Goal: Task Accomplishment & Management: Manage account settings

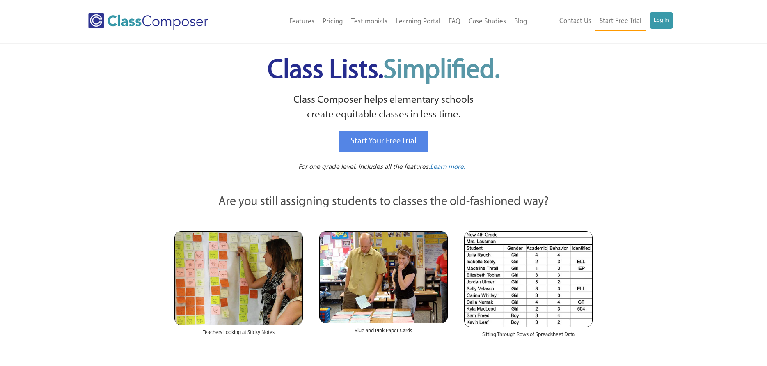
click at [660, 27] on link "Log In" at bounding box center [661, 20] width 23 height 16
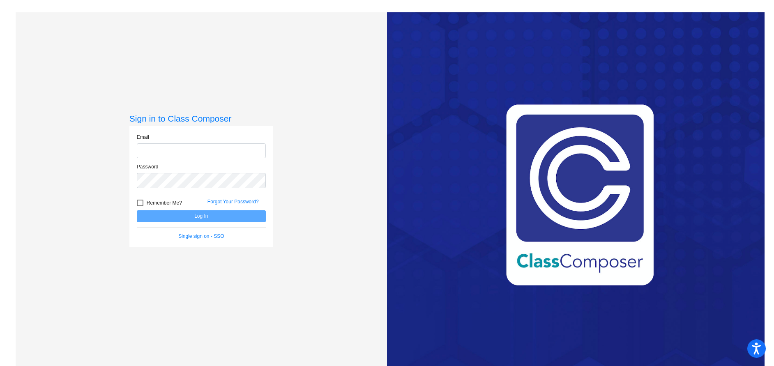
type input "cdelmore@fpcsk12.com"
click at [218, 218] on button "Log In" at bounding box center [201, 216] width 129 height 12
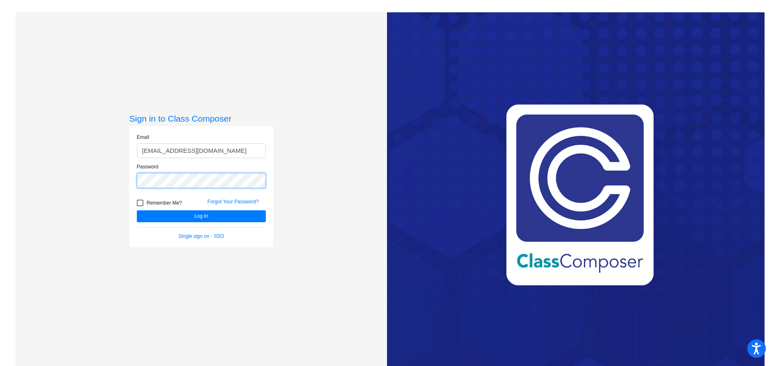
click at [55, 172] on div "Sign in to Class Composer Email cdelmore@fpcsk12.com Password Remember Me? Forg…" at bounding box center [201, 195] width 371 height 366
click at [137, 210] on button "Log In" at bounding box center [201, 216] width 129 height 12
click at [91, 180] on div "Sign in to Class Composer Email cdelmore@fpcsk12.com Password Remember Me? Forg…" at bounding box center [201, 195] width 371 height 366
click at [137, 210] on button "Log In" at bounding box center [201, 216] width 129 height 12
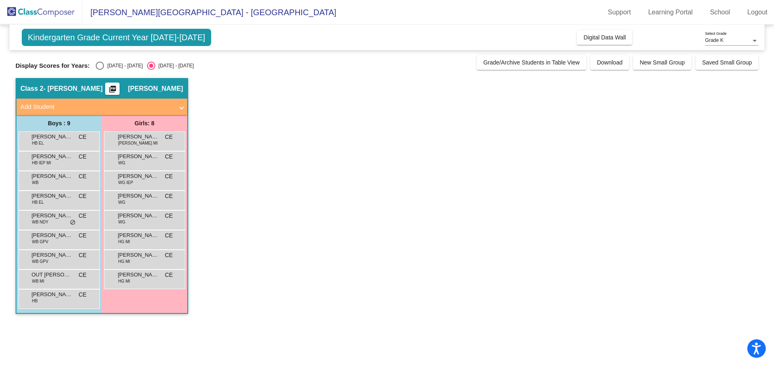
click at [100, 65] on div "Select an option" at bounding box center [100, 66] width 8 height 8
click at [100, 70] on input "2024 - 2025" at bounding box center [99, 70] width 0 height 0
radio input "true"
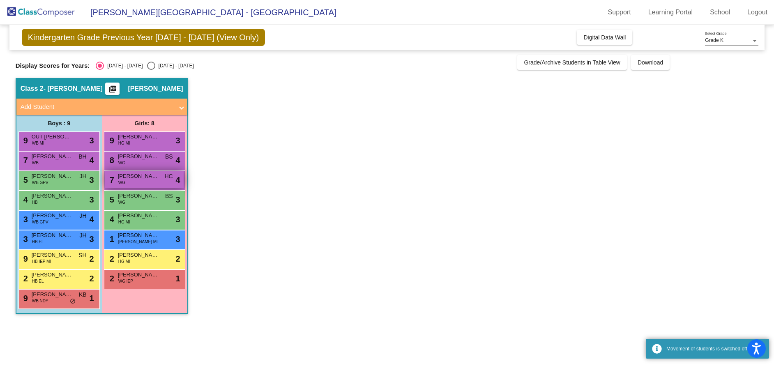
click at [147, 182] on div "7 Margaret Craig WG HC lock do_not_disturb_alt 4" at bounding box center [144, 179] width 78 height 17
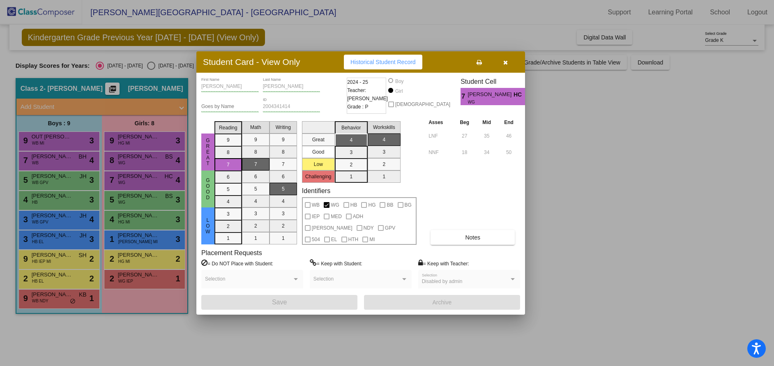
click at [506, 62] on icon "button" at bounding box center [505, 63] width 5 height 6
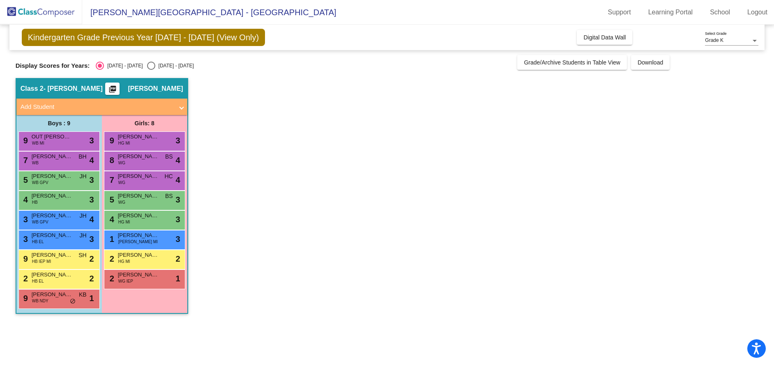
click at [681, 146] on app-classroom "Class 2 - Elmore picture_as_pdf Cassandra Elmore Add Student First Name Last Na…" at bounding box center [387, 200] width 743 height 244
click at [410, 154] on app-classroom "Class 2 - Elmore picture_as_pdf Cassandra Elmore Add Student First Name Last Na…" at bounding box center [387, 200] width 743 height 244
click at [123, 177] on span "Margaret Craig" at bounding box center [138, 176] width 41 height 8
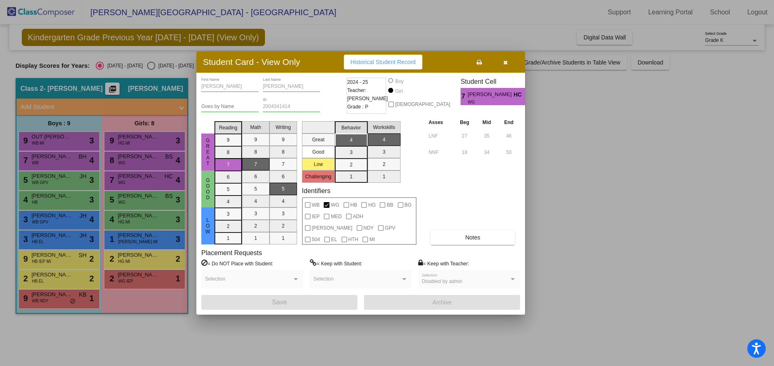
click at [506, 62] on icon "button" at bounding box center [505, 63] width 5 height 6
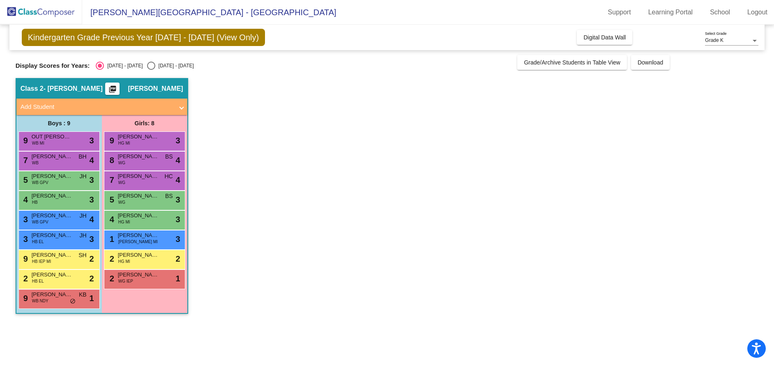
click at [601, 124] on app-classroom "Class 2 - Elmore picture_as_pdf Cassandra Elmore Add Student First Name Last Na…" at bounding box center [387, 200] width 743 height 244
